Goal: Task Accomplishment & Management: Use online tool/utility

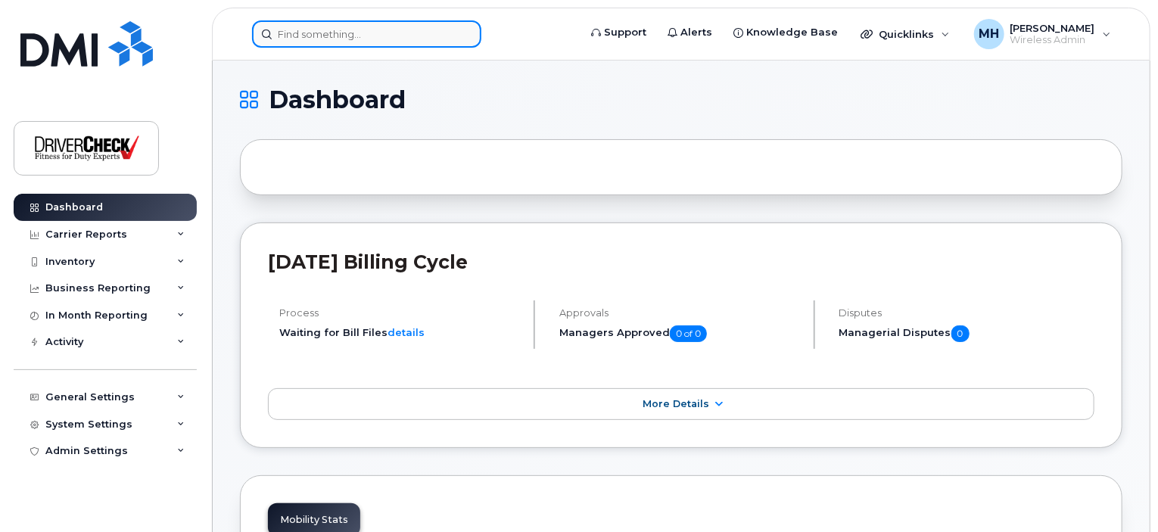
click at [306, 33] on input at bounding box center [366, 33] width 229 height 27
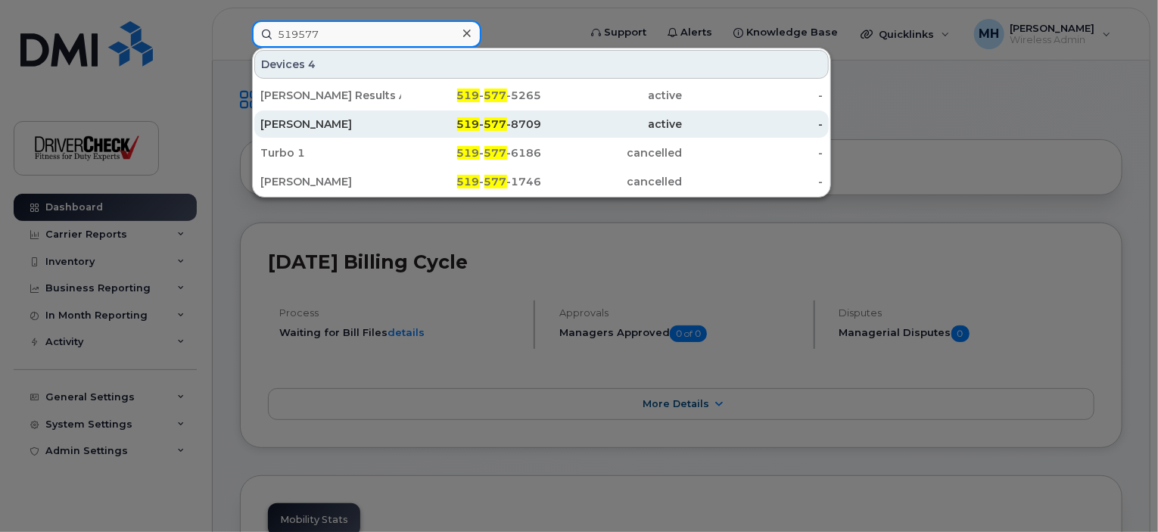
type input "519577"
click at [528, 126] on div "519 - 577 -8709" at bounding box center [471, 124] width 141 height 15
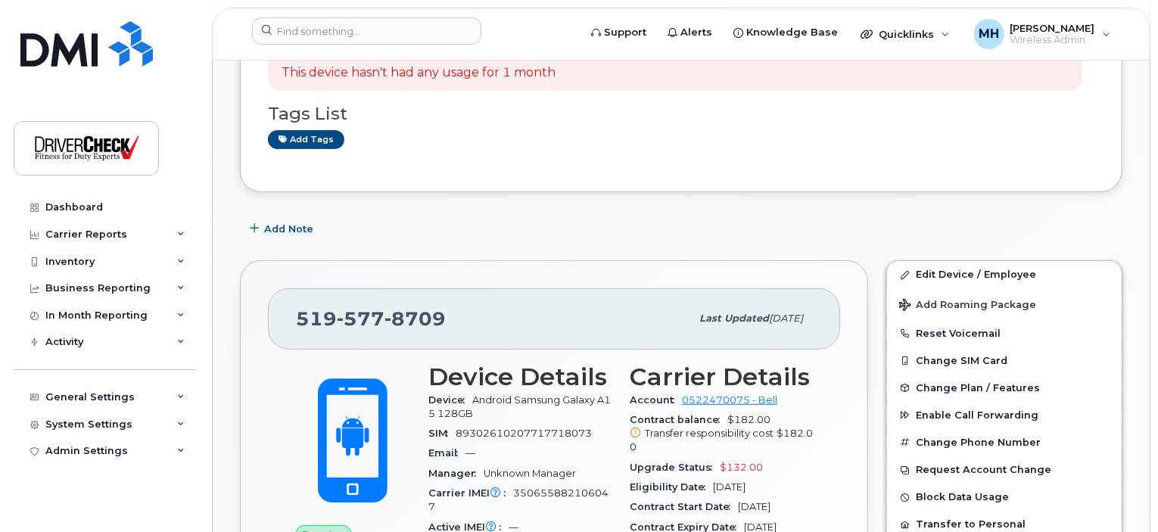
scroll to position [379, 0]
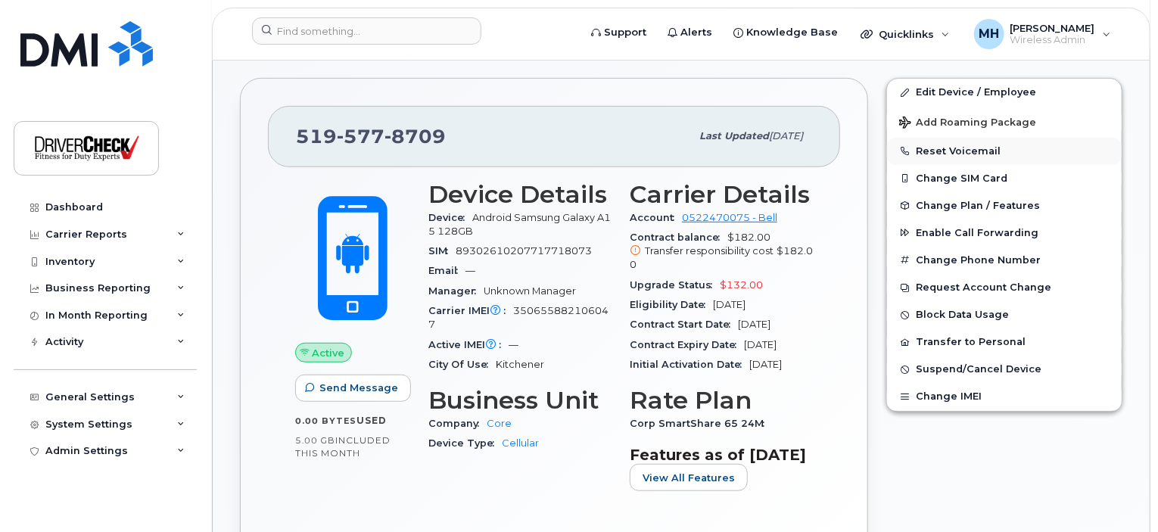
click at [977, 148] on button "Reset Voicemail" at bounding box center [1004, 151] width 235 height 27
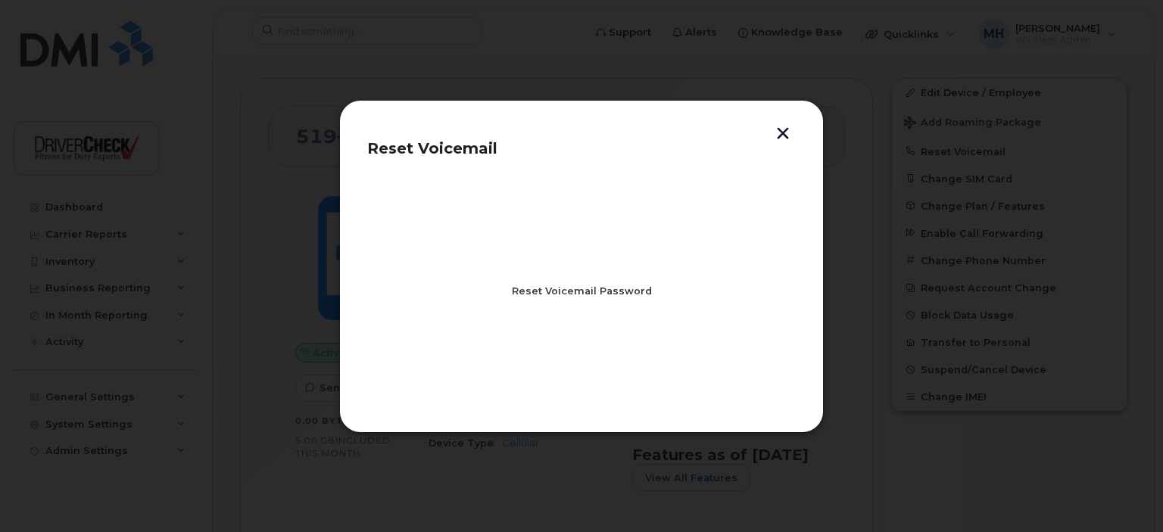
click at [584, 288] on span "Reset Voicemail Password" at bounding box center [582, 291] width 140 height 14
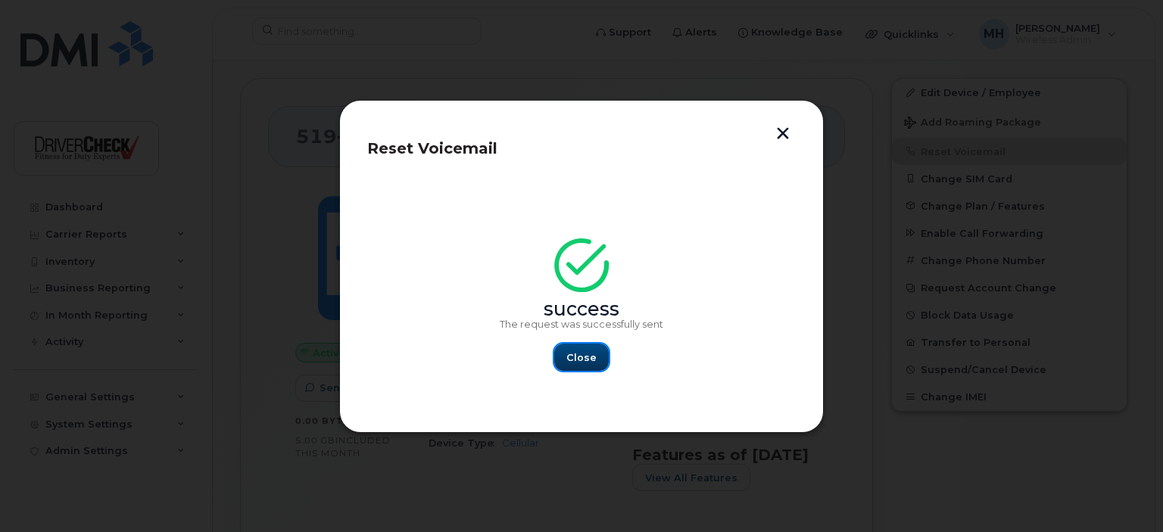
click at [575, 353] on span "Close" at bounding box center [581, 357] width 30 height 14
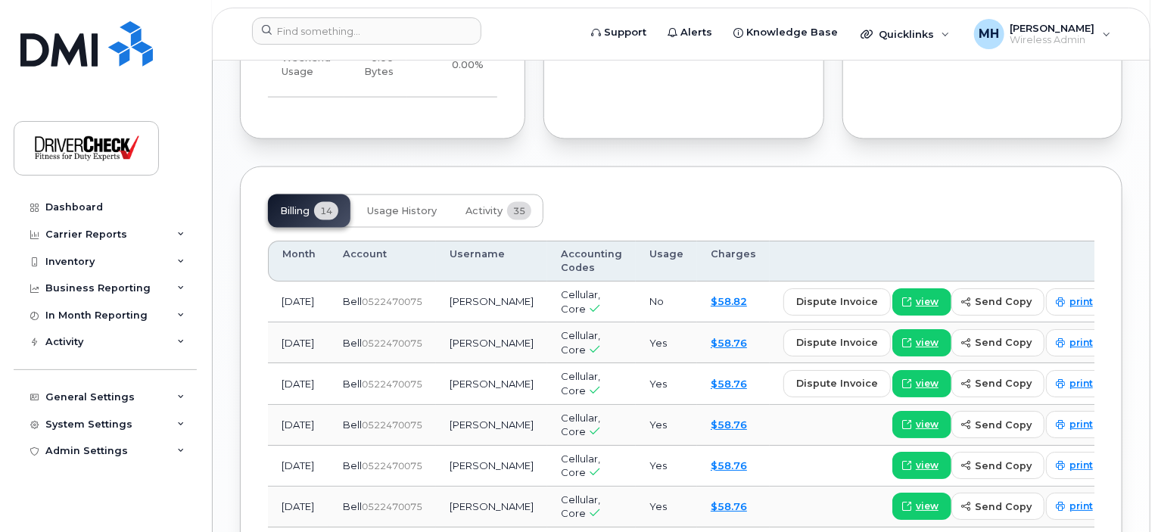
scroll to position [681, 0]
